Goal: Task Accomplishment & Management: Use online tool/utility

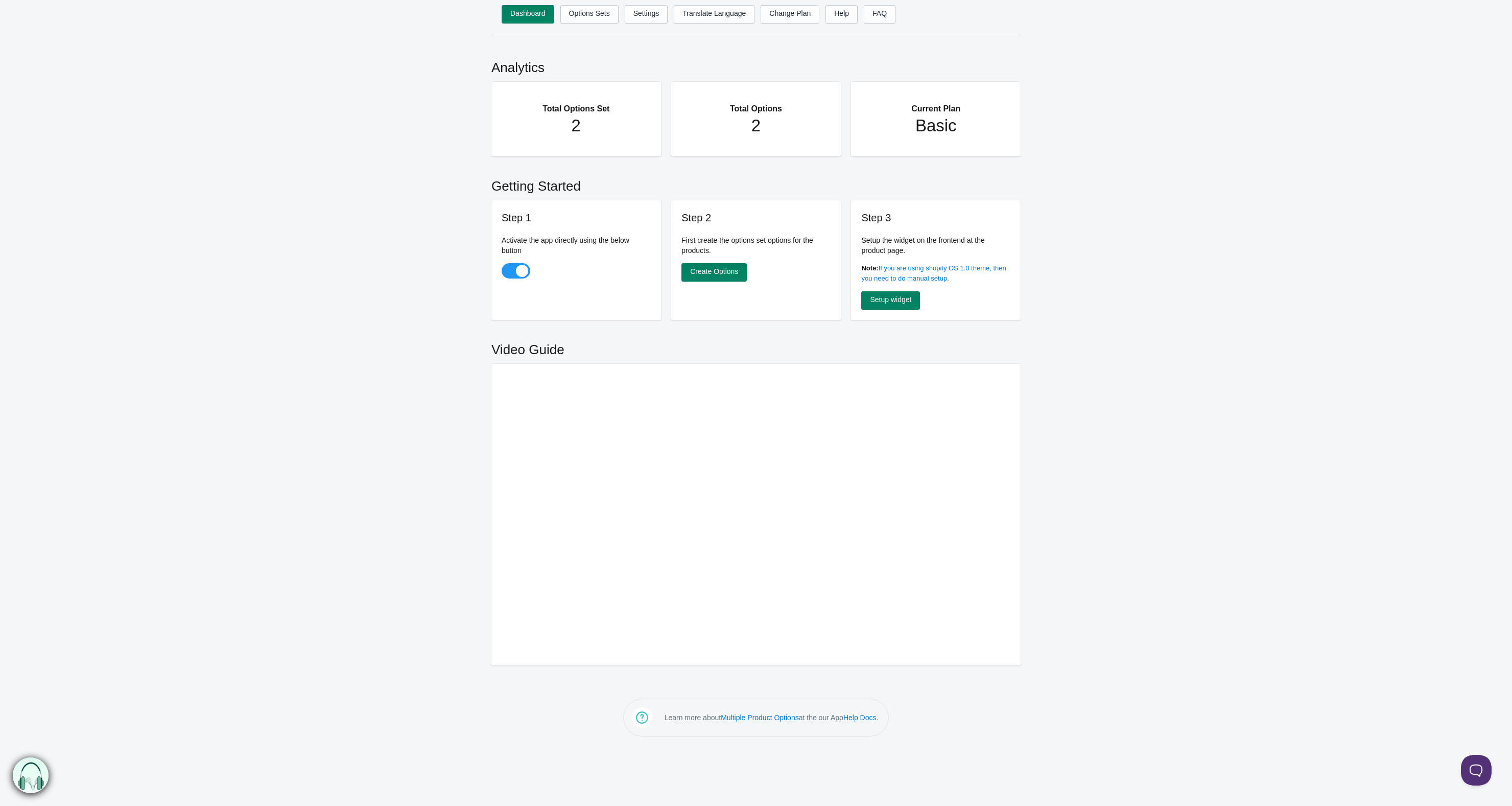
click at [580, 109] on h2 "Total Options Set" at bounding box center [576, 104] width 128 height 24
click at [592, 15] on link "Options Sets" at bounding box center [589, 15] width 58 height 18
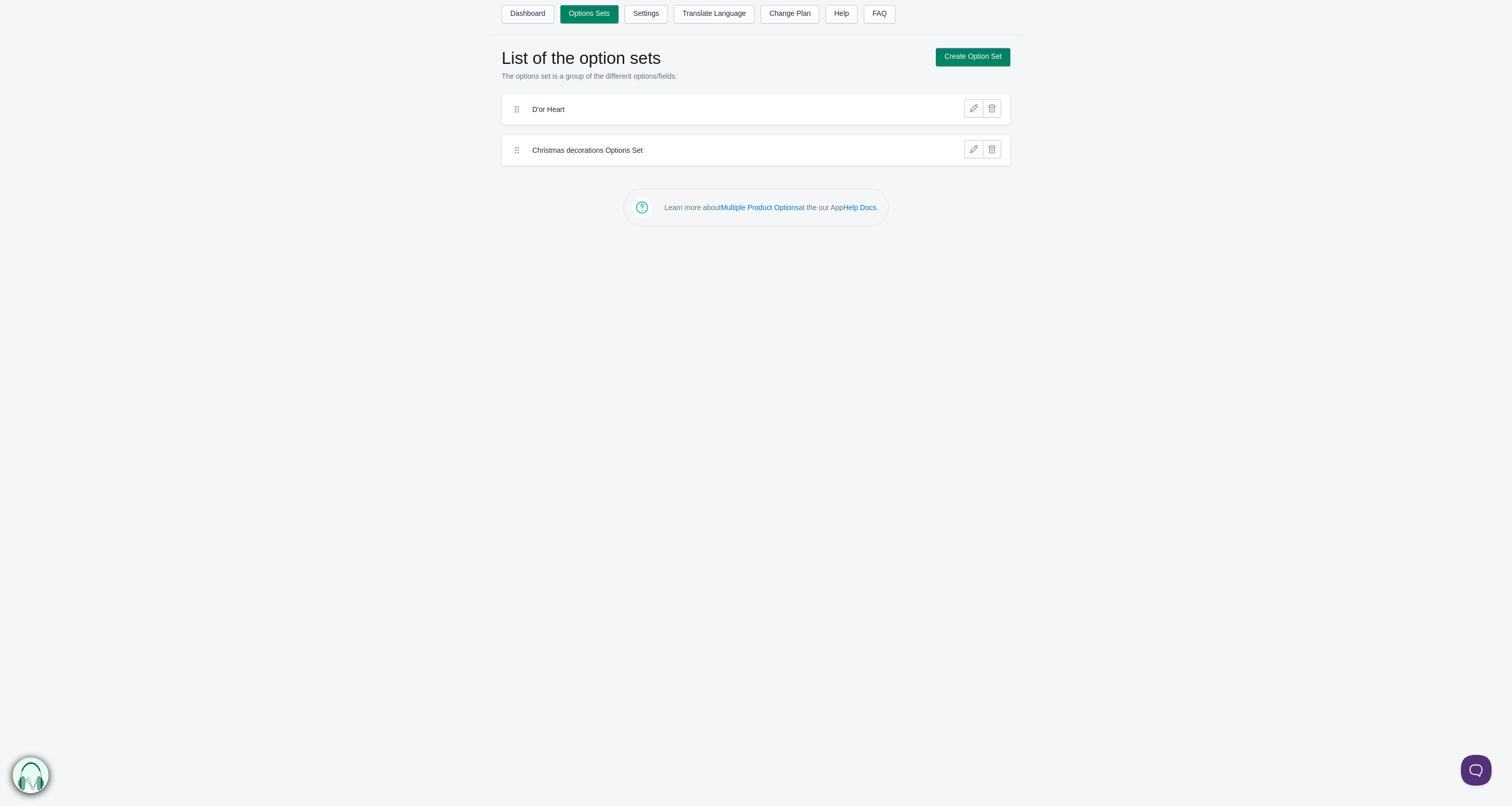
click at [516, 146] on icon at bounding box center [517, 150] width 10 height 10
click at [519, 151] on icon at bounding box center [517, 150] width 10 height 10
click at [610, 154] on label "Christmas decorations Options Set" at bounding box center [718, 150] width 372 height 10
click at [968, 58] on link "Create Option Set" at bounding box center [973, 57] width 74 height 18
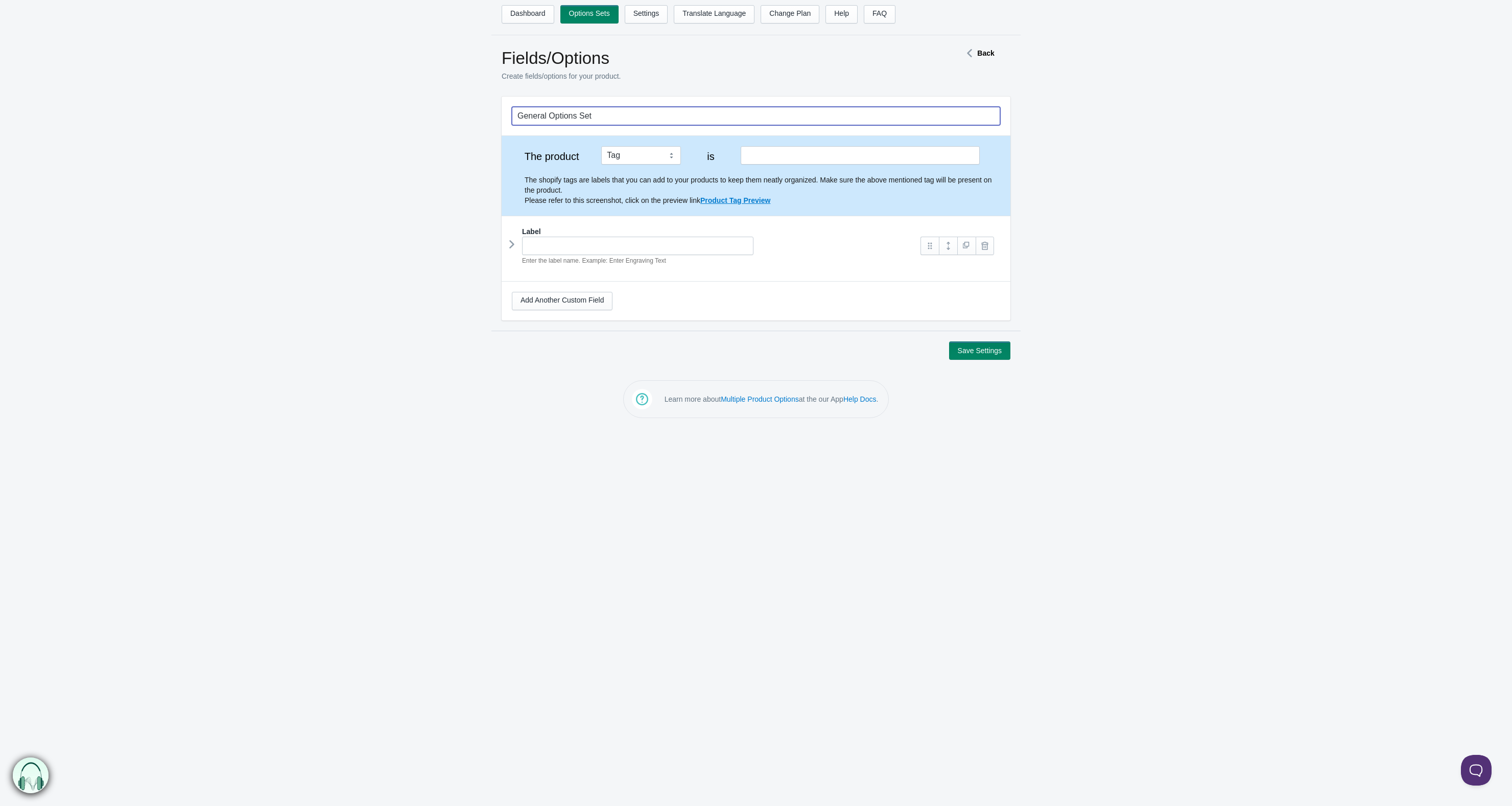
click at [686, 118] on input "General Options Set" at bounding box center [756, 116] width 488 height 18
drag, startPoint x: 685, startPoint y: 118, endPoint x: 510, endPoint y: 117, distance: 175.0
click at [510, 117] on div "General Options Set" at bounding box center [756, 116] width 509 height 39
type input "Babies first ornament"
click at [757, 158] on input "text" at bounding box center [860, 155] width 239 height 18
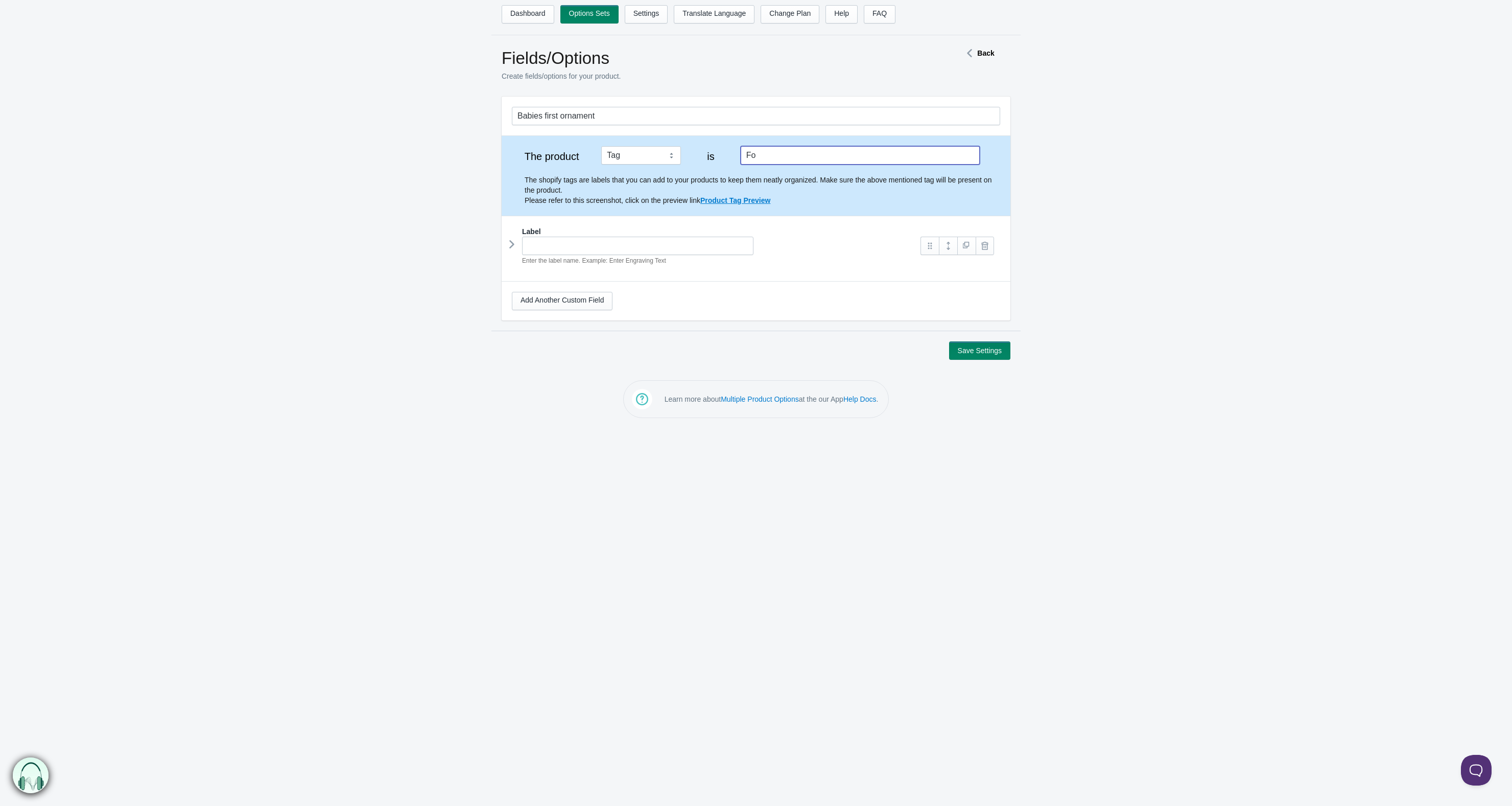
type input "F"
type input "first"
click at [590, 239] on input "text" at bounding box center [638, 246] width 231 height 18
click at [806, 233] on div "Label" at bounding box center [756, 231] width 488 height 10
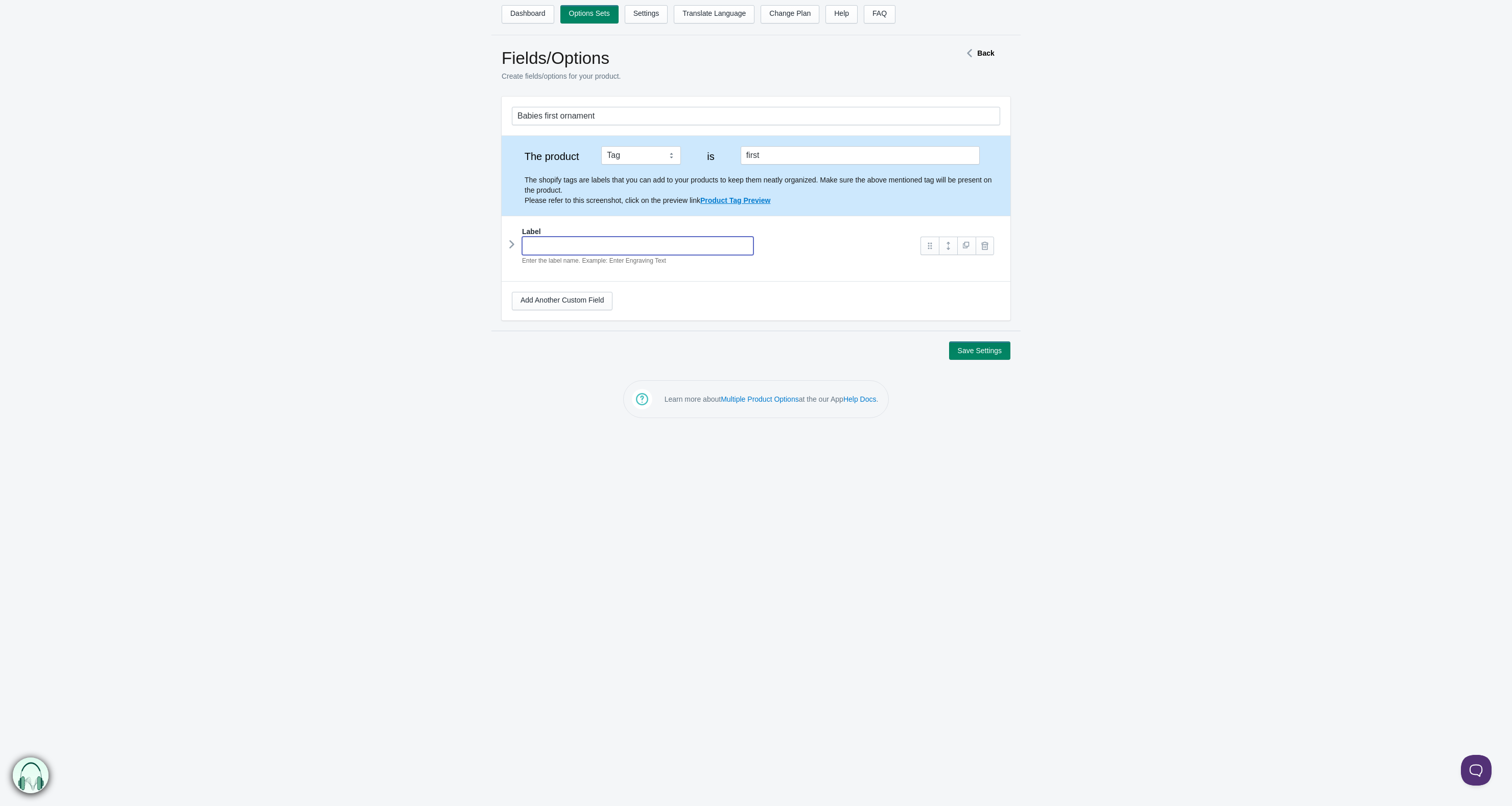
drag, startPoint x: 789, startPoint y: 252, endPoint x: 779, endPoint y: 259, distance: 12.2
click at [789, 252] on div "Enter the label name. Example: Enter Engraving Text" at bounding box center [711, 252] width 399 height 29
click at [928, 248] on link at bounding box center [929, 246] width 18 height 18
type input "Babies name (please include 's if you'd like this after the name)"
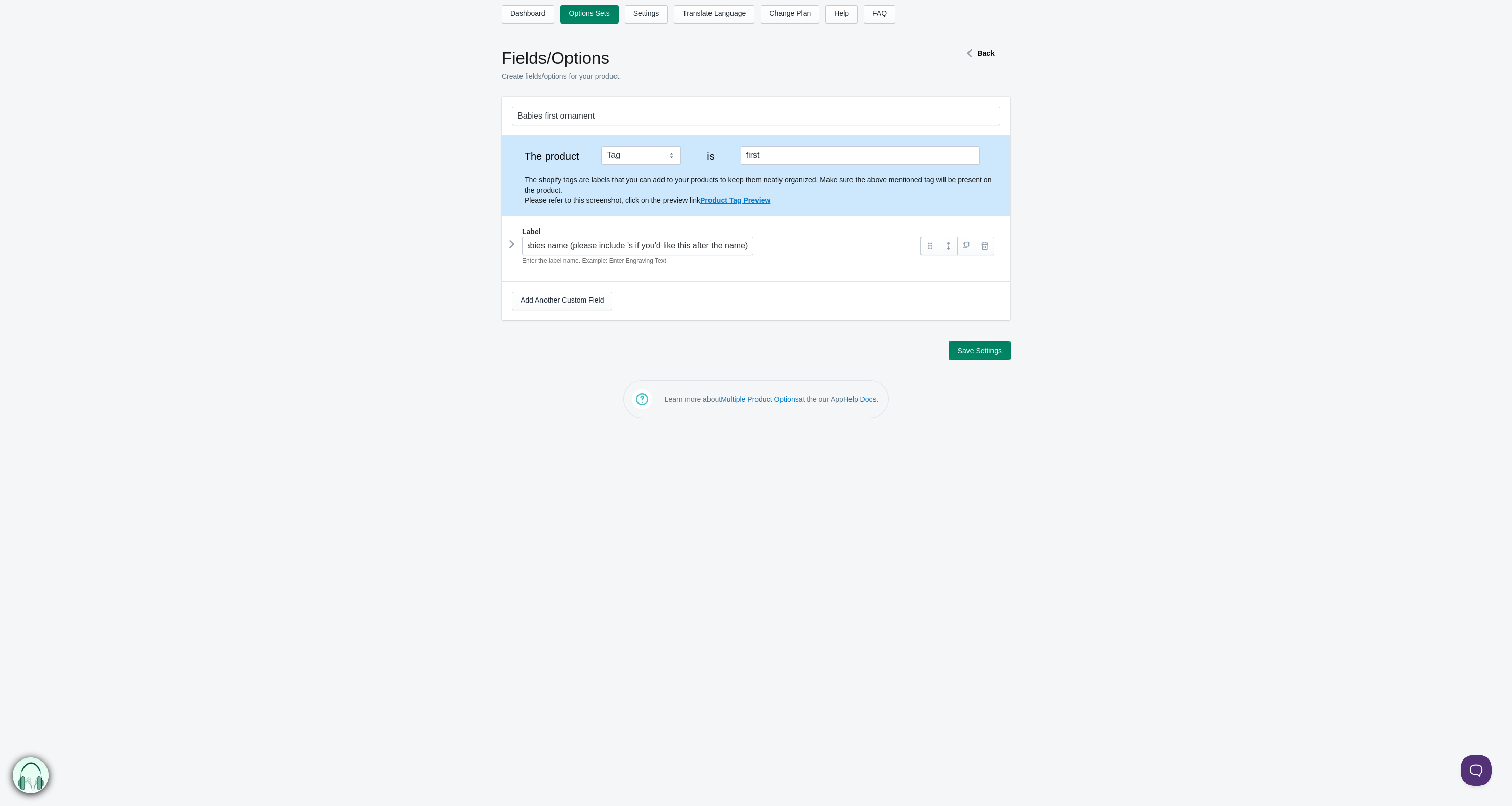
click at [965, 346] on button "Save Settings" at bounding box center [980, 351] width 61 height 18
click at [981, 50] on strong "Back" at bounding box center [985, 52] width 17 height 8
